Goal: Information Seeking & Learning: Find specific fact

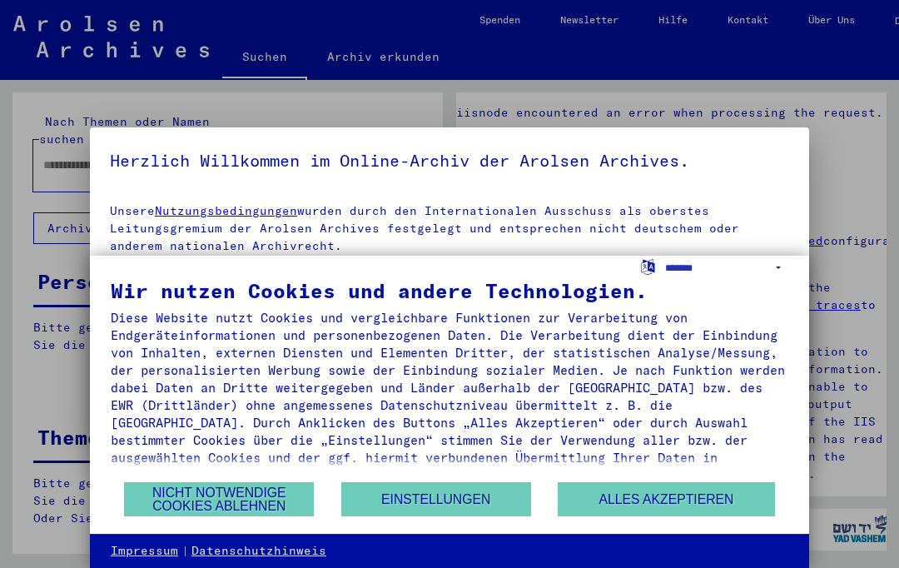
click at [707, 497] on button "Alles akzeptieren" at bounding box center [666, 499] width 216 height 34
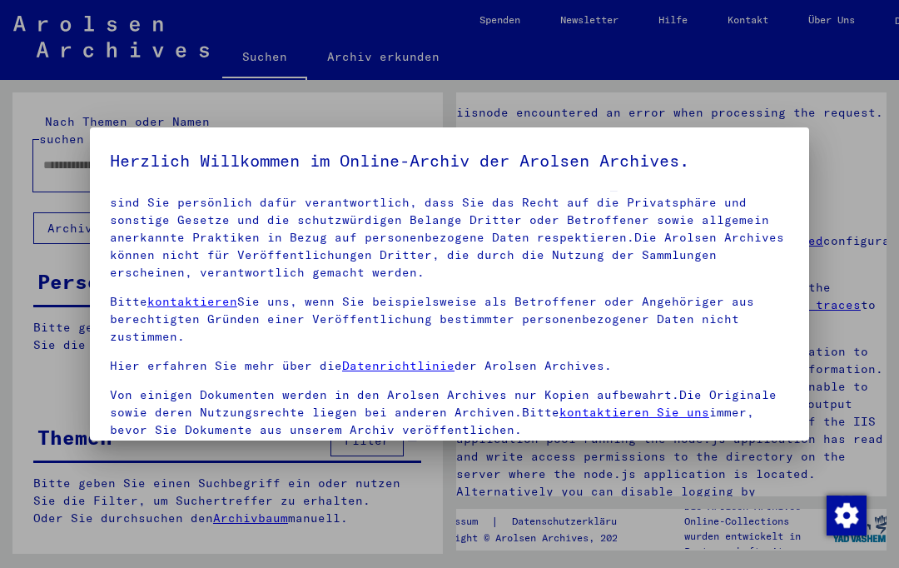
scroll to position [102, 0]
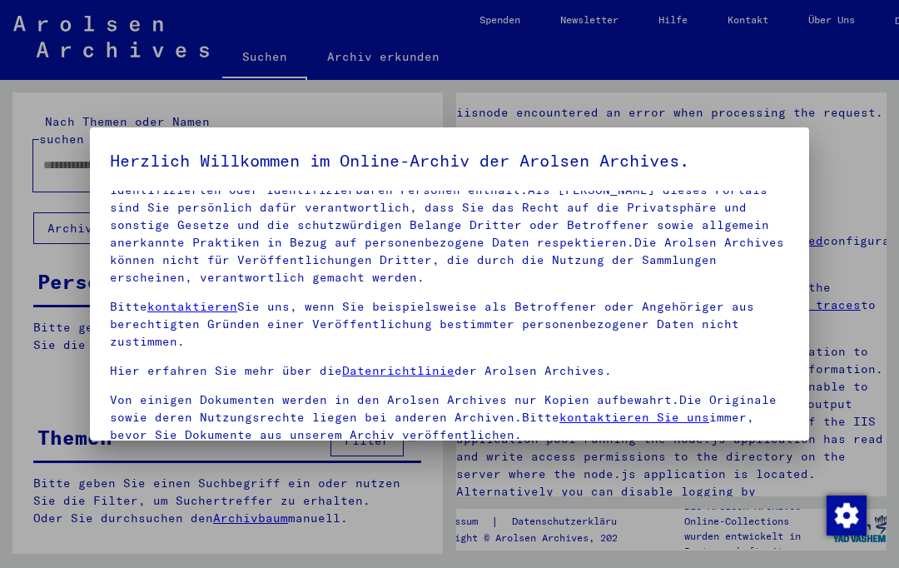
click at [814, 166] on div at bounding box center [449, 284] width 899 height 568
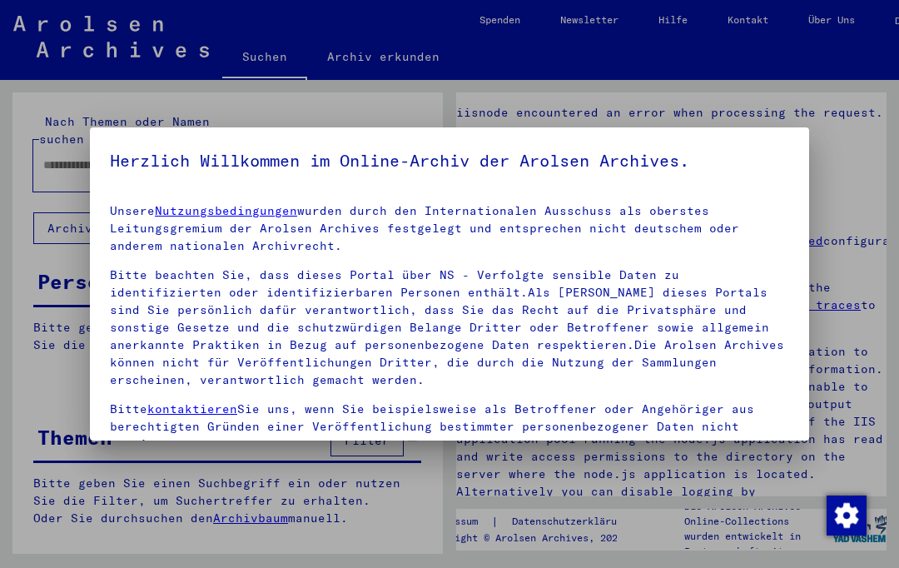
click at [842, 163] on div at bounding box center [449, 284] width 899 height 568
click at [702, 223] on p "Unsere Nutzungsbedingungen wurden durch den Internationalen Ausschuss als obers…" at bounding box center [449, 228] width 679 height 52
click at [694, 236] on p "Unsere Nutzungsbedingungen wurden durch den Internationalen Ausschuss als obers…" at bounding box center [449, 228] width 679 height 52
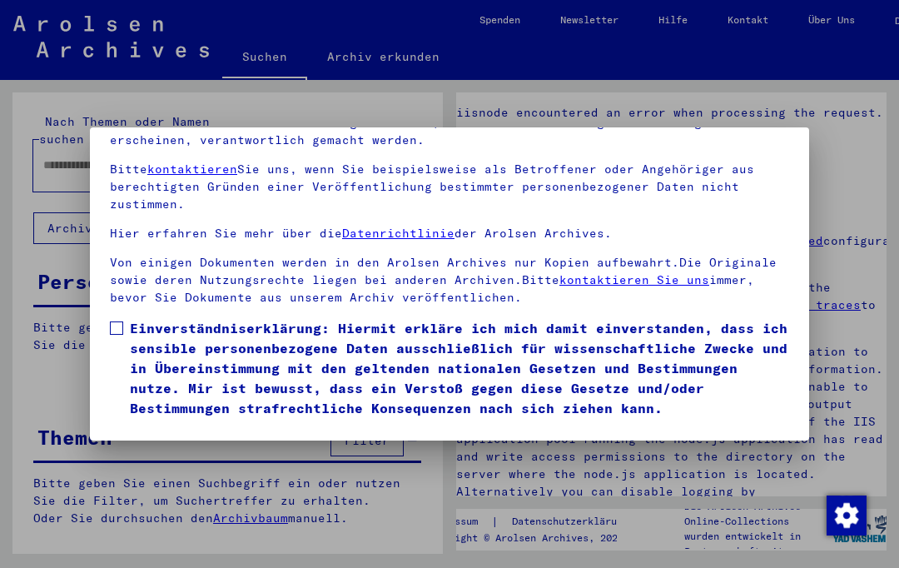
scroll to position [178, 0]
click at [146, 426] on button "Ich stimme zu" at bounding box center [173, 442] width 126 height 32
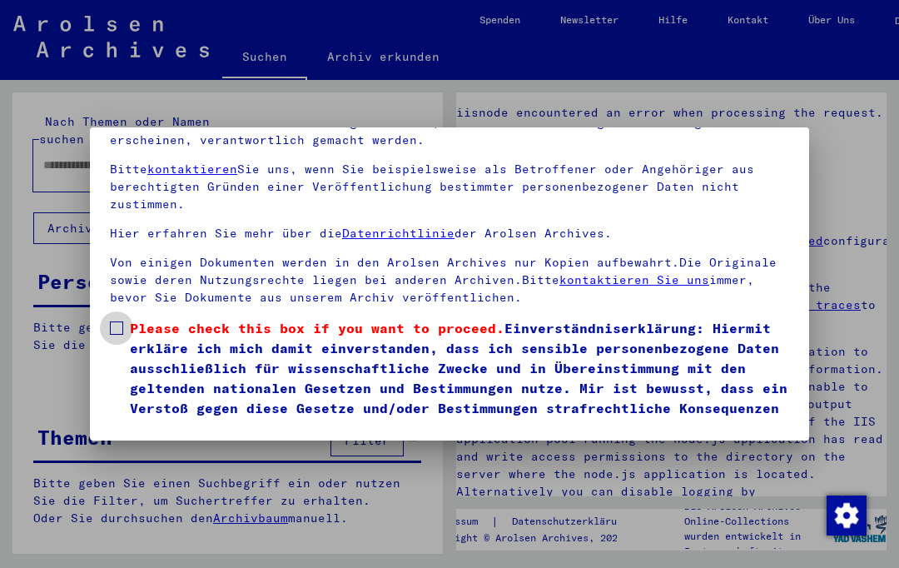
click at [114, 321] on span at bounding box center [116, 327] width 13 height 13
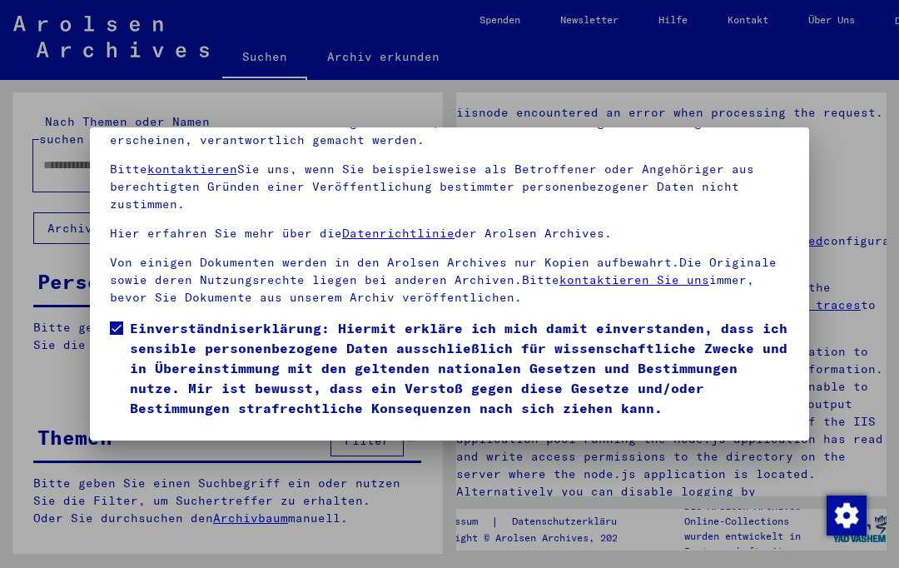
click at [126, 426] on button "Ich stimme zu" at bounding box center [173, 442] width 126 height 32
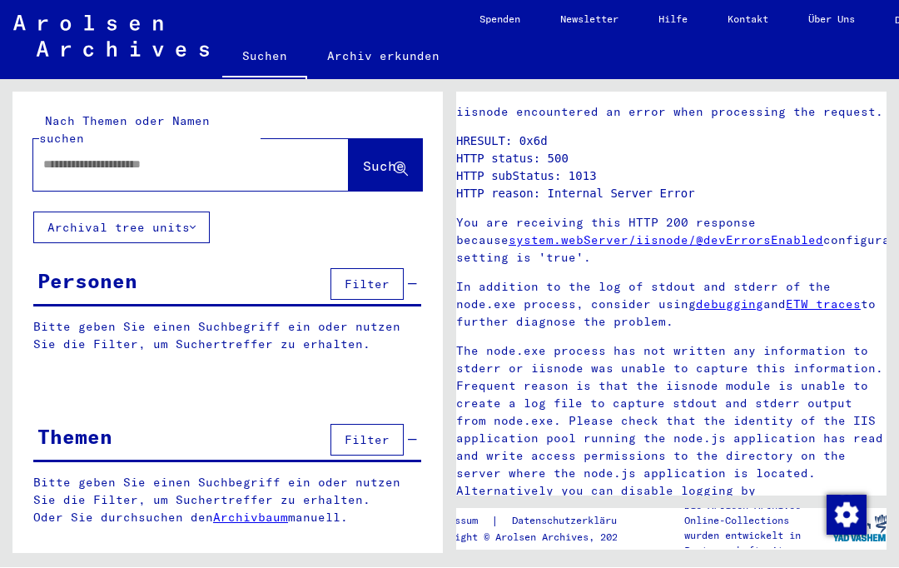
scroll to position [17, 0]
click at [220, 156] on input "text" at bounding box center [176, 164] width 266 height 17
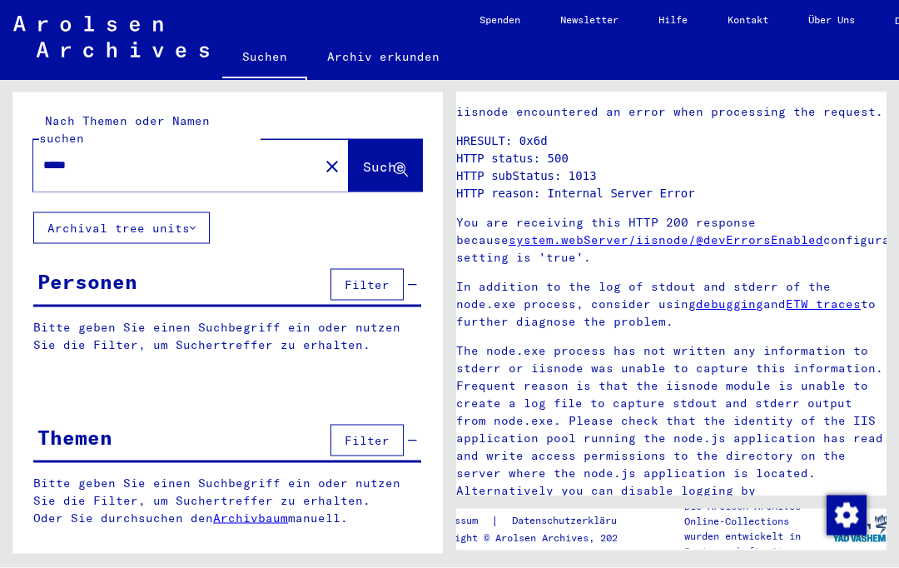
click at [180, 156] on input "*****" at bounding box center [176, 164] width 266 height 17
type input "*****"
click at [386, 159] on span "Suche" at bounding box center [385, 167] width 45 height 17
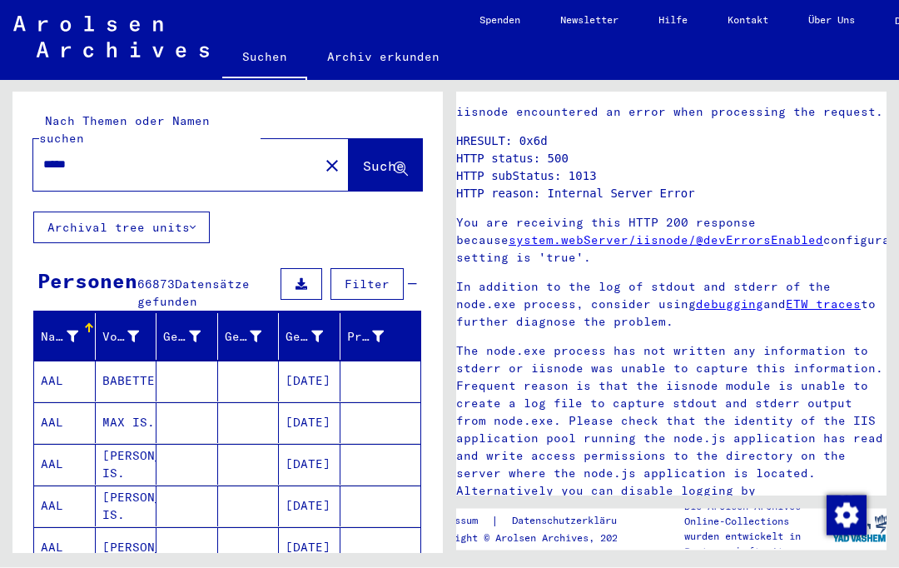
scroll to position [38, 0]
